Goal: Transaction & Acquisition: Obtain resource

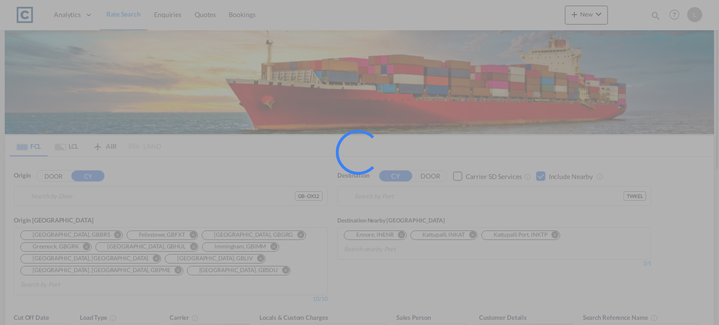
type input "GB-OX12, Vale of White Horse"
type input "Keelung (Chilung), TWKEL"
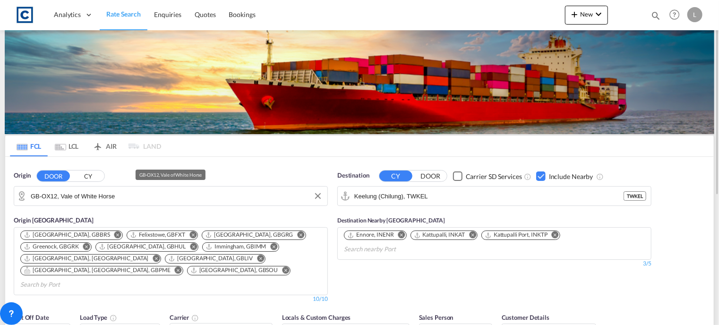
click at [153, 194] on input "GB-OX12, Vale of White Horse" at bounding box center [177, 196] width 292 height 14
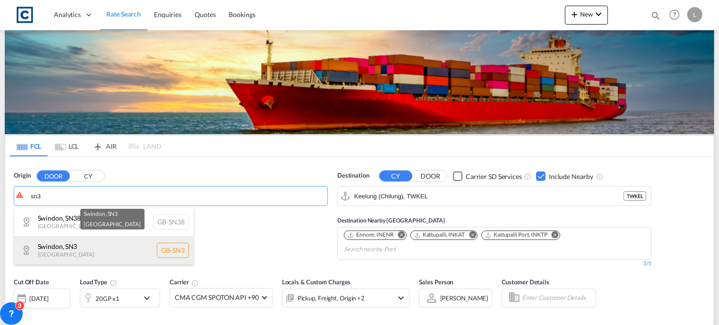
click at [62, 251] on div "Swindon , SN3 [GEOGRAPHIC_DATA] [GEOGRAPHIC_DATA]-SN3" at bounding box center [104, 250] width 180 height 28
type input "GB-SN3, Swindon"
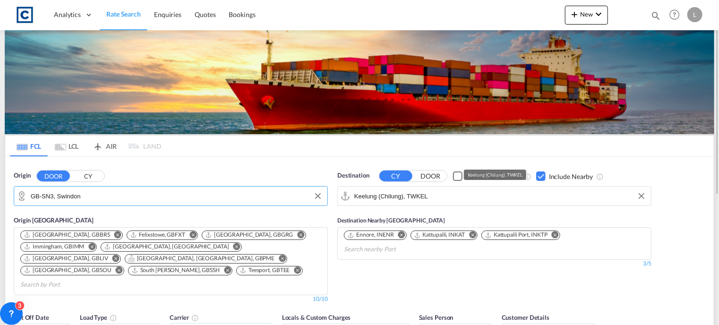
click at [438, 195] on input "Keelung (Chilung), TWKEL" at bounding box center [500, 196] width 292 height 14
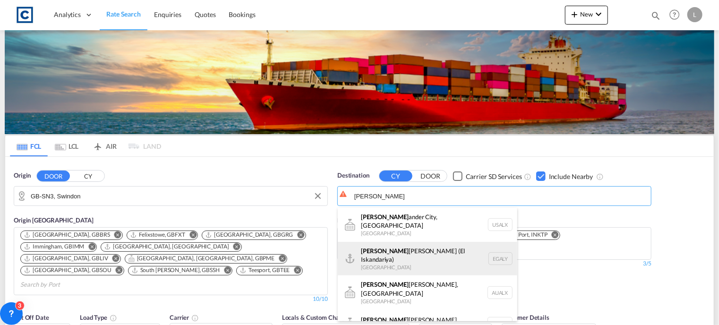
click at [408, 253] on div "[PERSON_NAME] ([PERSON_NAME]) [GEOGRAPHIC_DATA] EGALY" at bounding box center [428, 259] width 180 height 34
type input "Alexandria ([GEOGRAPHIC_DATA]), EGALY"
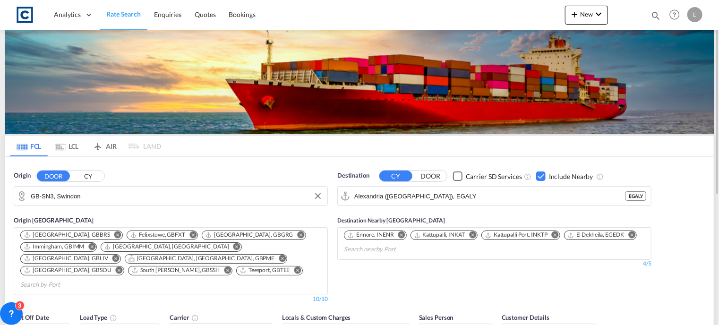
click at [540, 175] on div "Checkbox No Ink" at bounding box center [540, 176] width 9 height 9
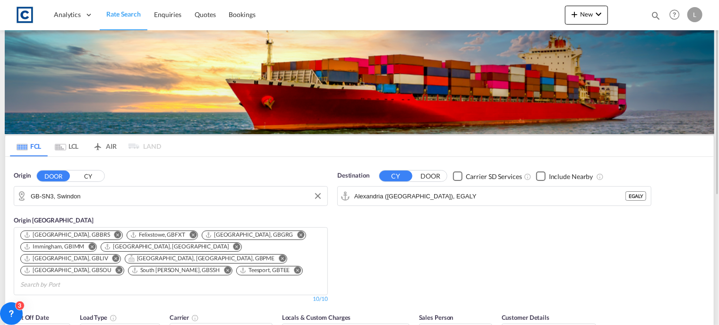
click at [540, 175] on div "Checkbox No Ink" at bounding box center [540, 176] width 9 height 9
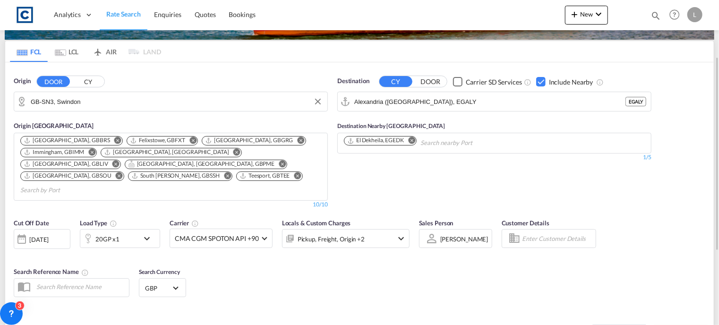
scroll to position [142, 0]
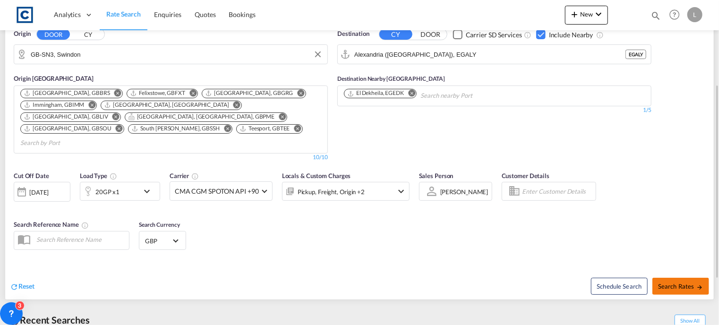
click at [675, 278] on button "Search Rates" at bounding box center [681, 286] width 57 height 17
type input "SN3 to EGALY / [DATE]"
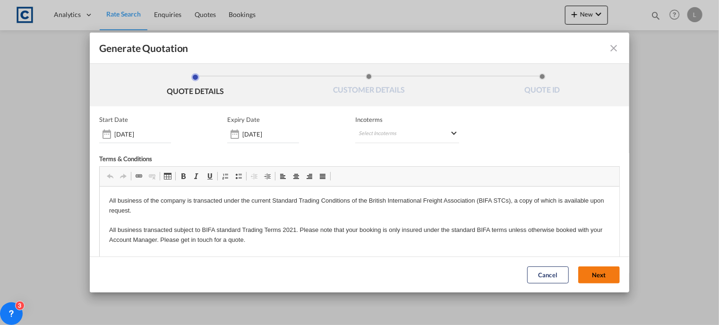
click at [586, 274] on button "Next" at bounding box center [599, 275] width 42 height 17
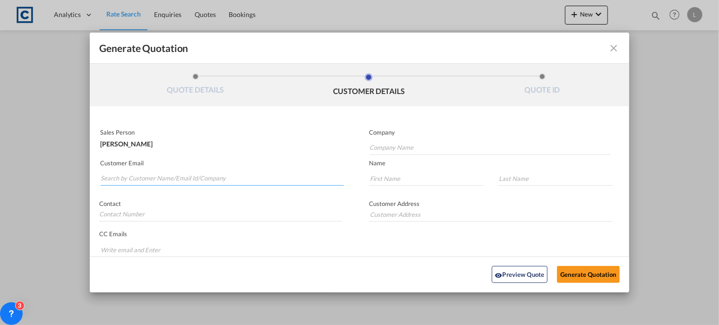
click at [129, 174] on input "Search by Customer Name/Email Id/Company" at bounding box center [222, 179] width 243 height 14
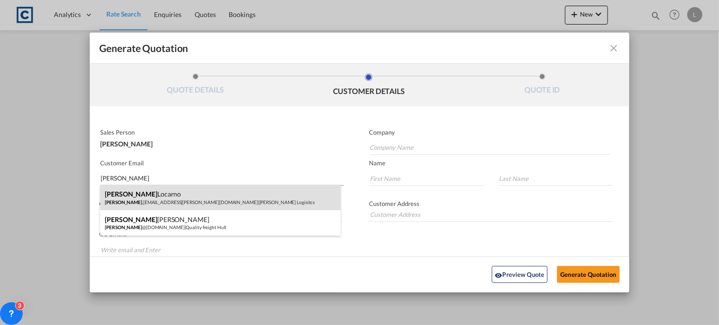
type input "[PERSON_NAME]"
click at [129, 192] on div "[PERSON_NAME] [PERSON_NAME] .[EMAIL_ADDRESS][PERSON_NAME][DOMAIN_NAME] | [PERSO…" at bounding box center [220, 198] width 240 height 26
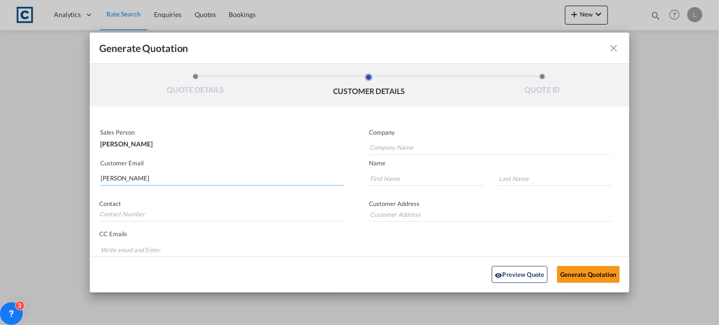
type input "[PERSON_NAME] Logisitcs"
type input "[PERSON_NAME][EMAIL_ADDRESS][PERSON_NAME][DOMAIN_NAME]"
type input "[PERSON_NAME]"
type input "Locarno"
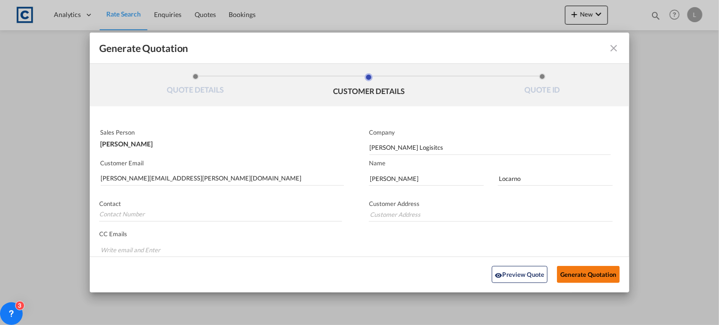
click at [586, 271] on button "Generate Quotation" at bounding box center [588, 275] width 62 height 17
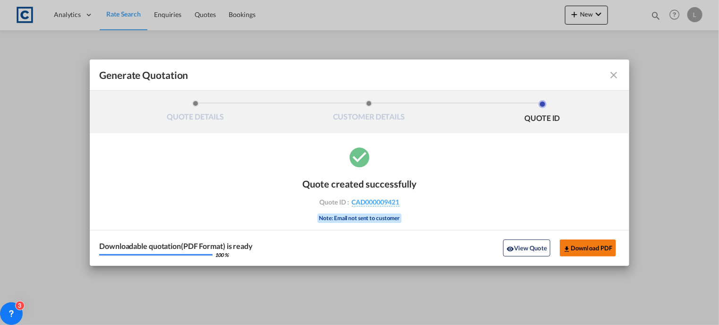
click at [581, 245] on button "Download PDF" at bounding box center [588, 248] width 56 height 17
click at [616, 73] on md-icon "icon-close fg-AAA8AD cursor m-0" at bounding box center [614, 74] width 11 height 11
